Goal: Obtain resource: Download file/media

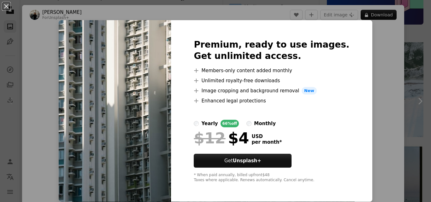
click at [377, 86] on div "An X shape Premium, ready to use images. Get unlimited access. A plus sign Memb…" at bounding box center [215, 101] width 431 height 202
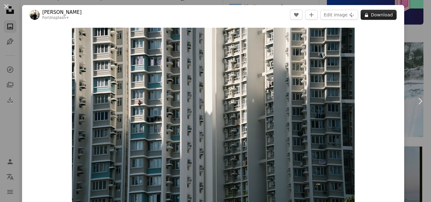
click at [378, 17] on button "A lock Download" at bounding box center [378, 15] width 36 height 10
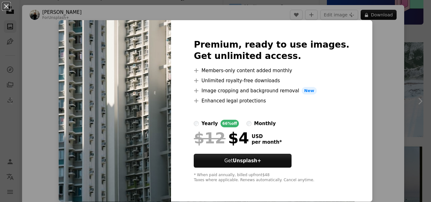
click at [378, 49] on div "An X shape Premium, ready to use images. Get unlimited access. A plus sign Memb…" at bounding box center [215, 101] width 431 height 202
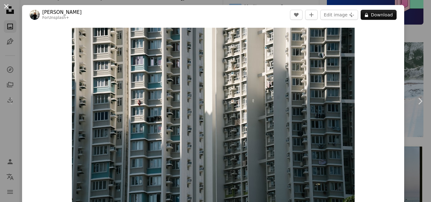
click at [6, 8] on button "An X shape" at bounding box center [7, 7] width 8 height 8
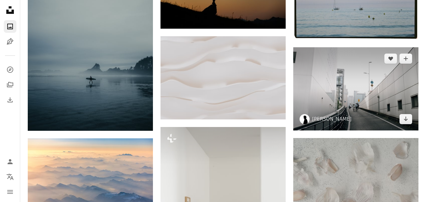
scroll to position [315, 0]
